Goal: Task Accomplishment & Management: Manage account settings

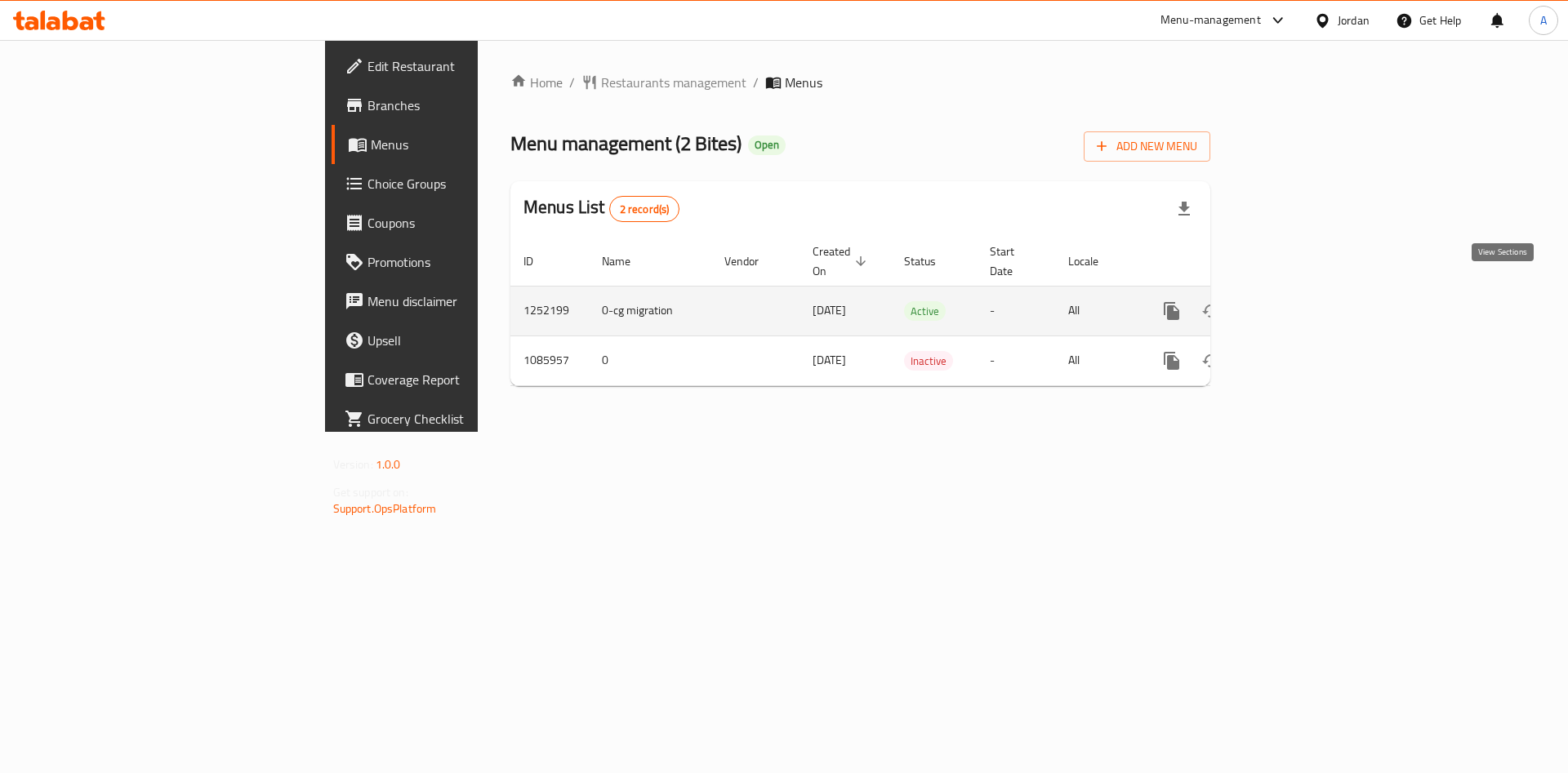
click at [1299, 301] on icon "enhanced table" at bounding box center [1289, 311] width 19 height 19
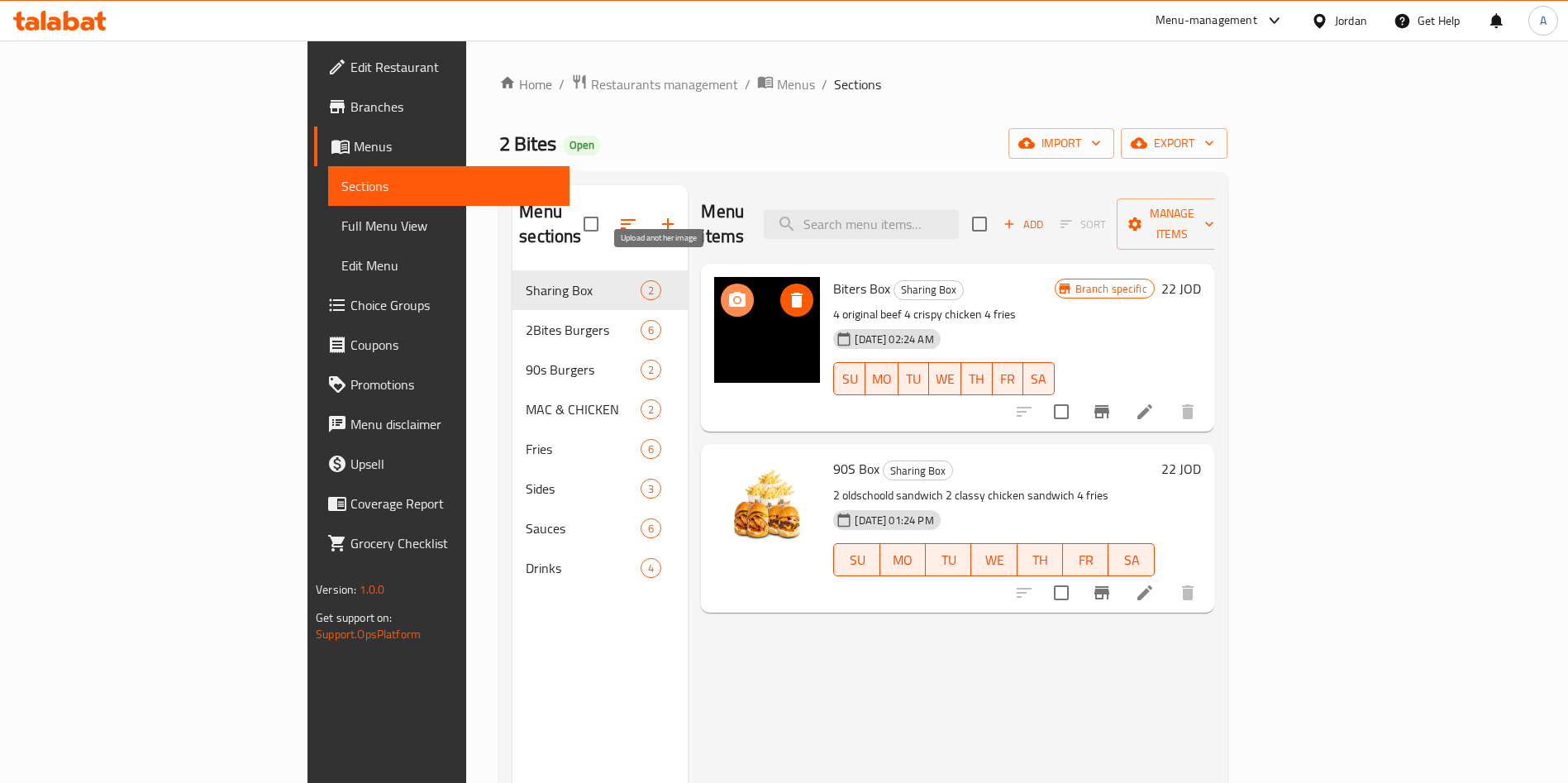
click at [729, 292] on icon "upload picture" at bounding box center [737, 299] width 17 height 15
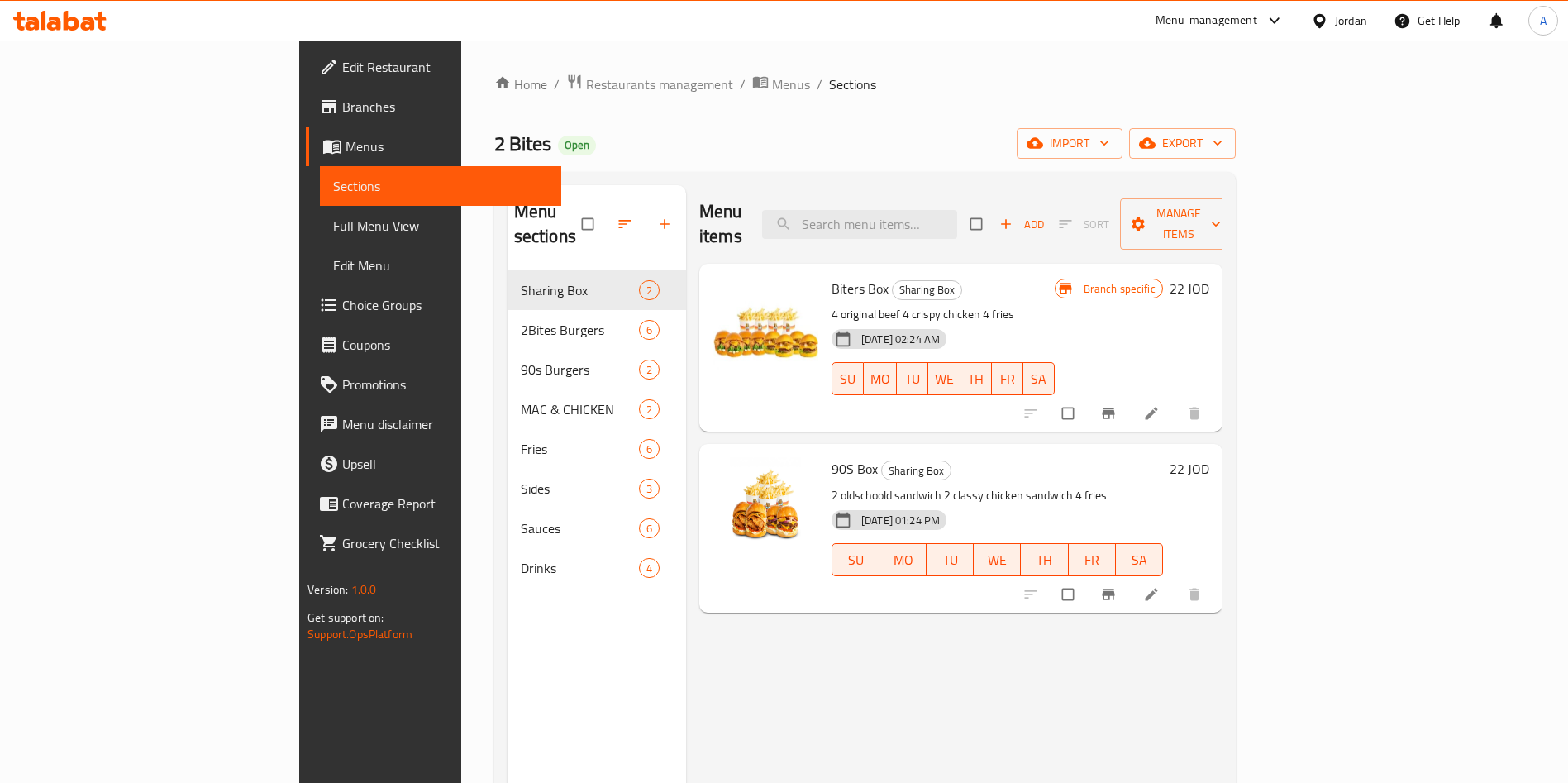
click at [66, 19] on icon at bounding box center [72, 21] width 16 height 20
